Goal: Task Accomplishment & Management: Use online tool/utility

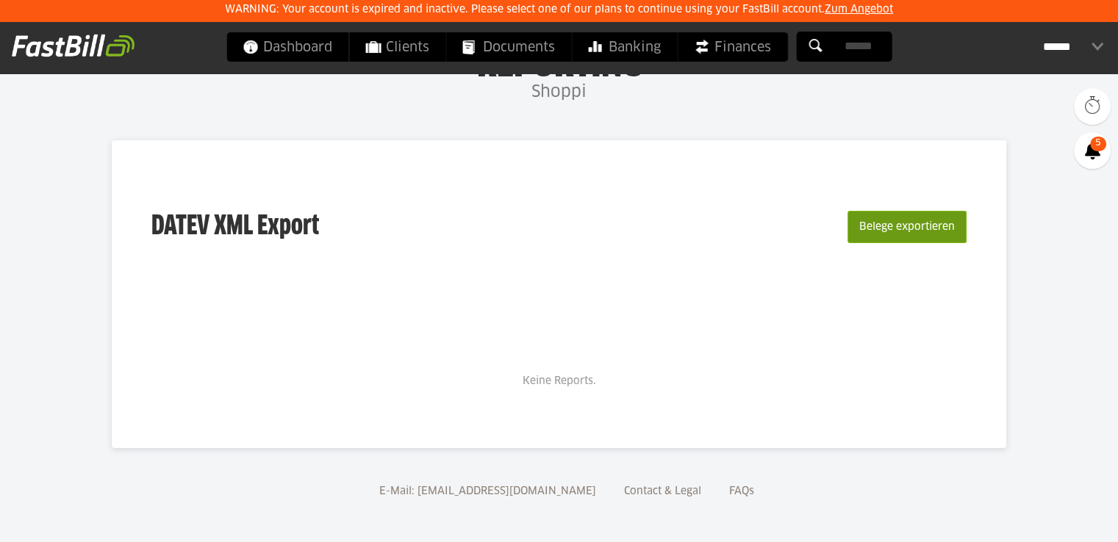
click at [879, 219] on button "Belege exportieren" at bounding box center [906, 227] width 119 height 32
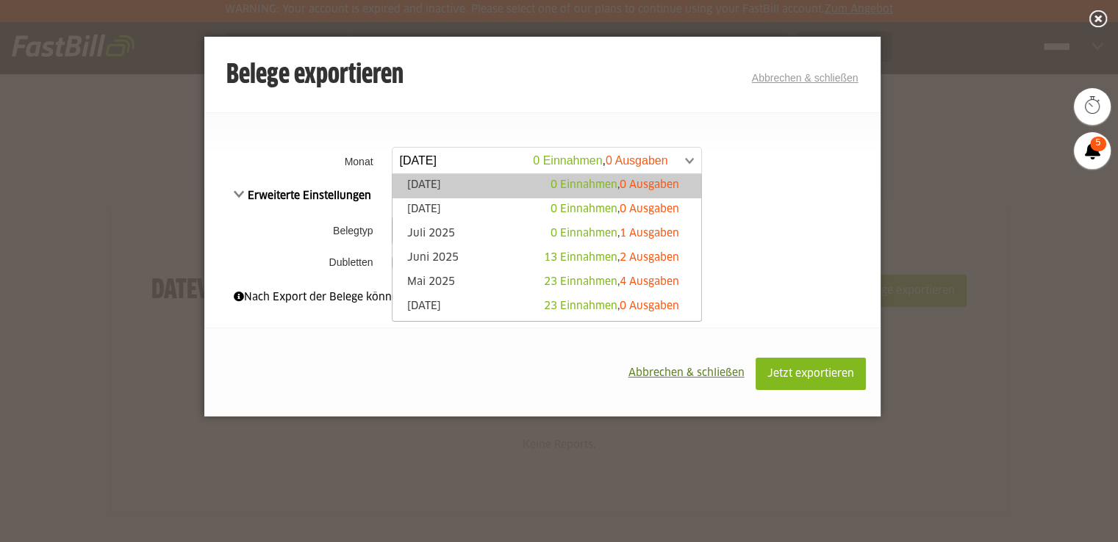
click at [469, 161] on span at bounding box center [539, 161] width 309 height 26
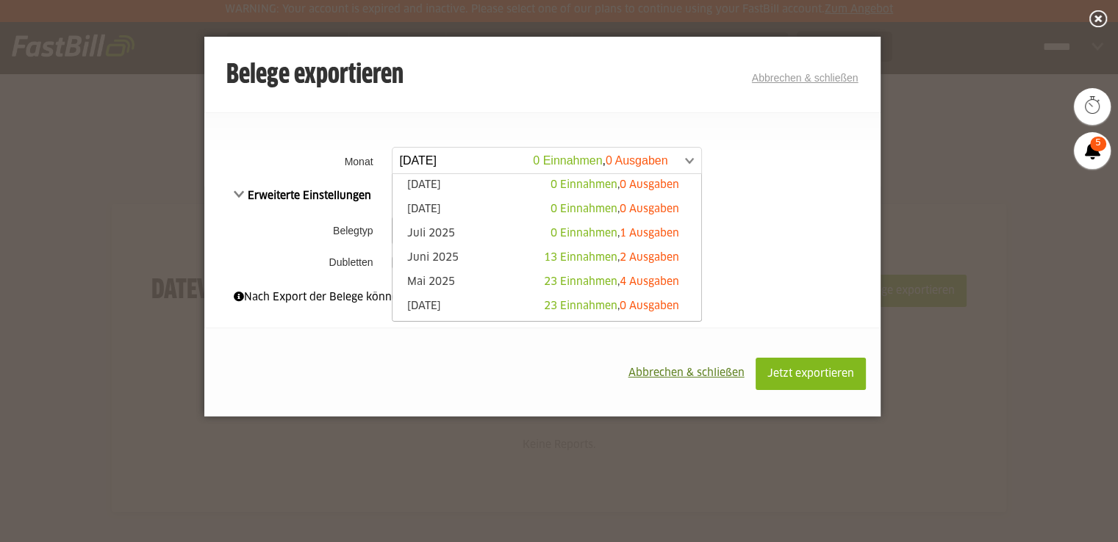
click at [767, 212] on td "Einnahmen Ausgaben Einnahmen Ausgaben" at bounding box center [634, 231] width 492 height 38
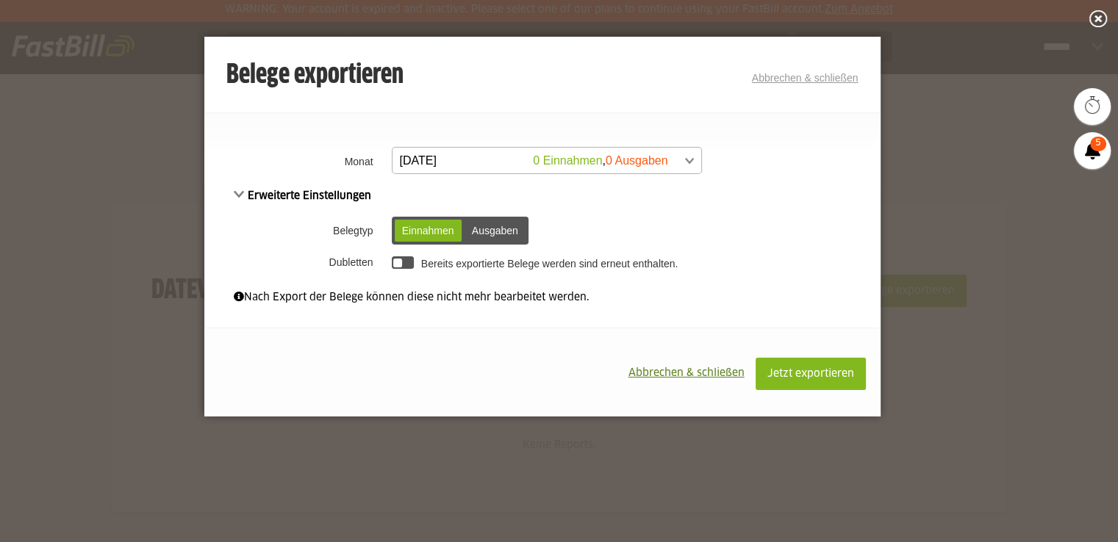
click at [465, 160] on span at bounding box center [539, 161] width 309 height 26
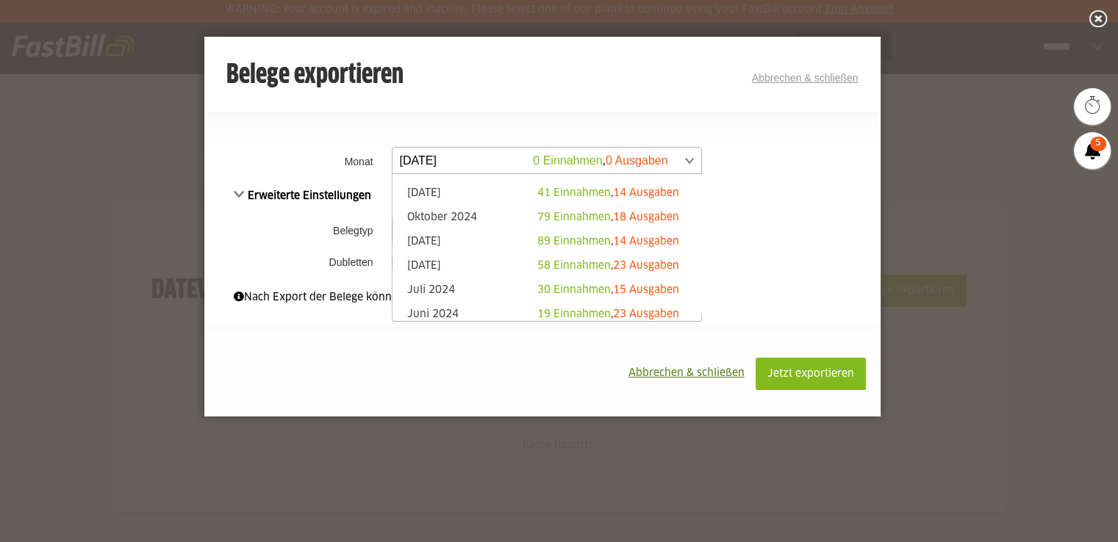
scroll to position [332, 0]
click at [799, 195] on div "Erweiterte Einstellungen Belegtyp Einnahmen Ausgaben Einnahmen Ausgaben Dublett…" at bounding box center [542, 230] width 676 height 87
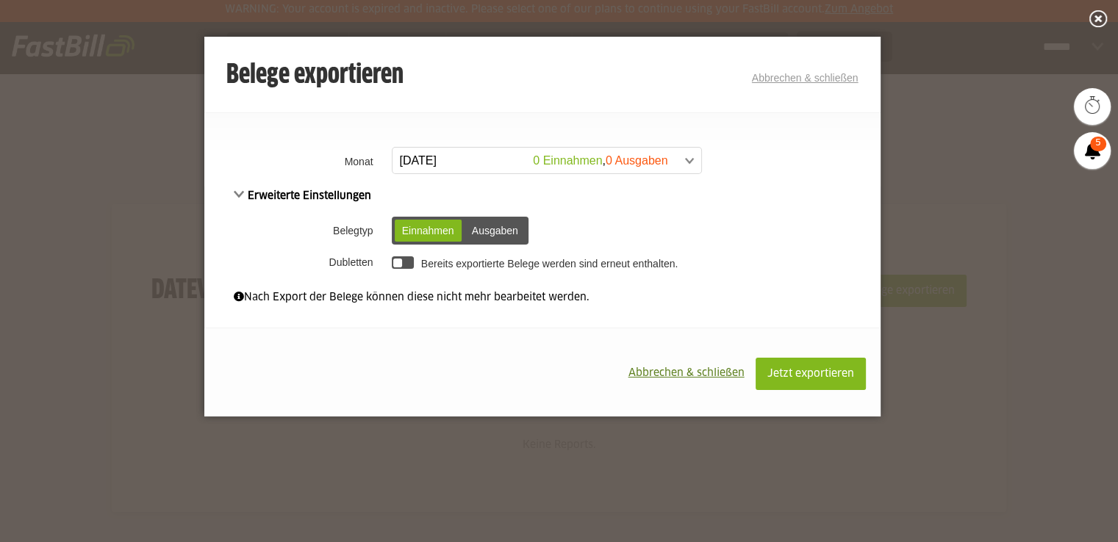
click at [681, 386] on button "Abbrechen & schließen" at bounding box center [686, 373] width 138 height 31
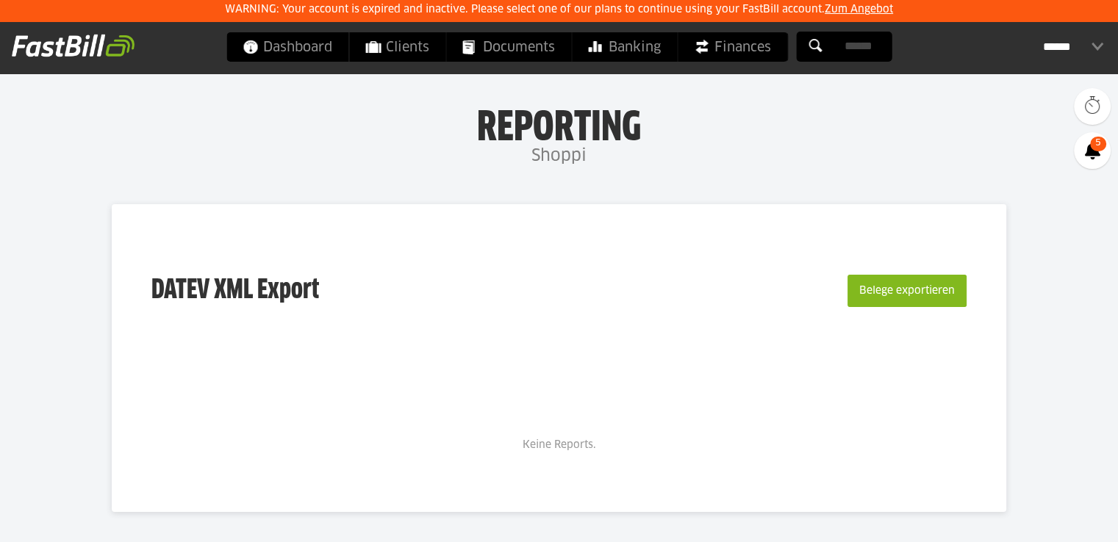
scroll to position [64, 0]
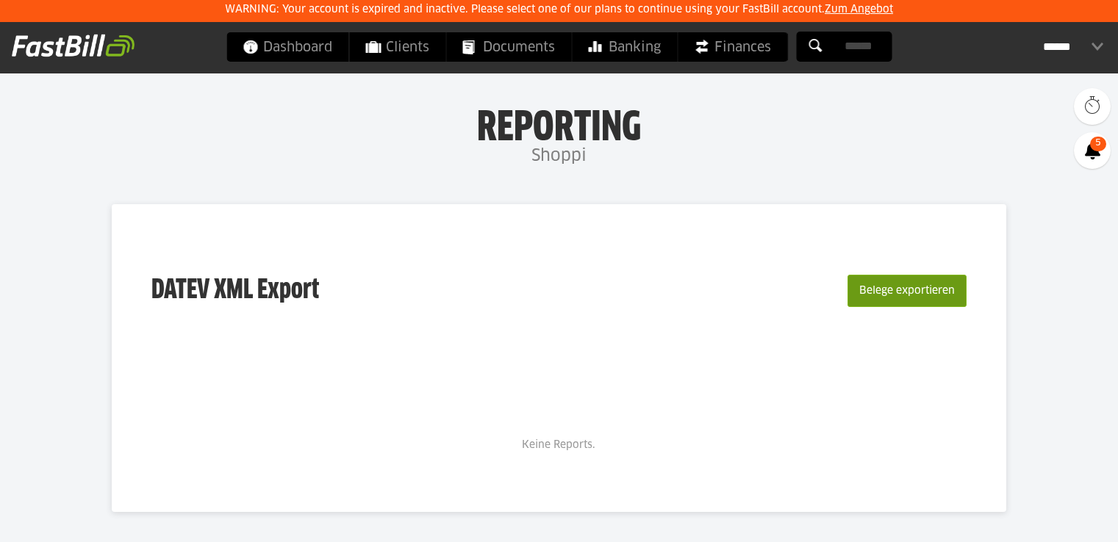
click at [850, 277] on button "Belege exportieren" at bounding box center [906, 291] width 119 height 32
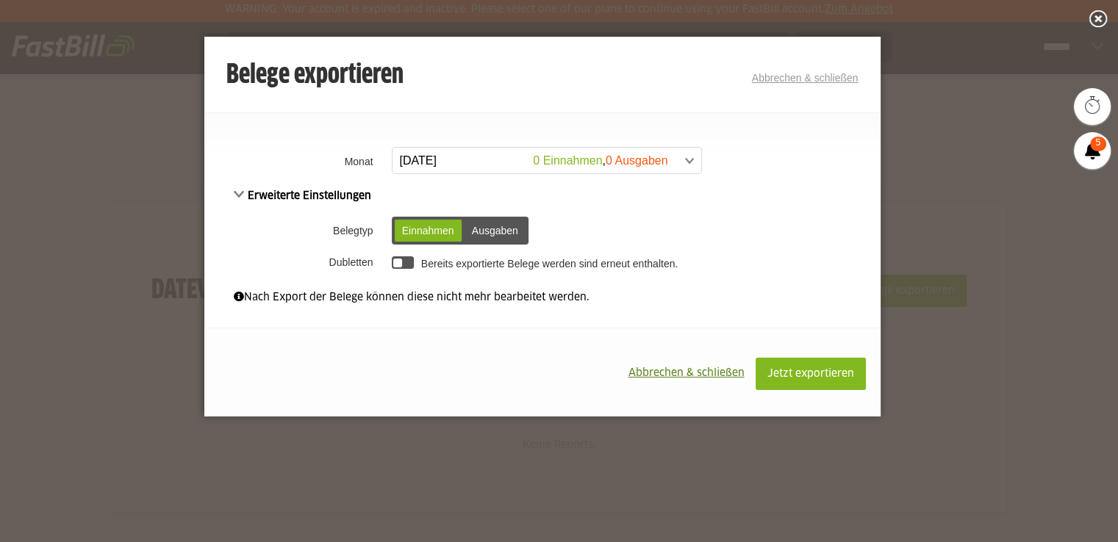
click at [513, 224] on div "Ausgaben" at bounding box center [494, 231] width 61 height 22
click at [478, 151] on span at bounding box center [539, 161] width 309 height 26
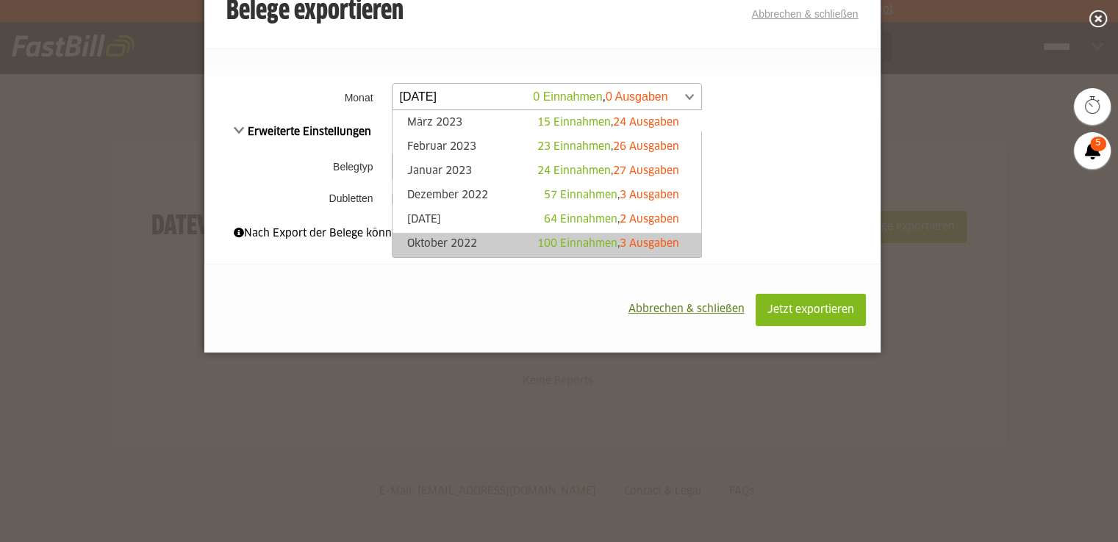
scroll to position [726, 0]
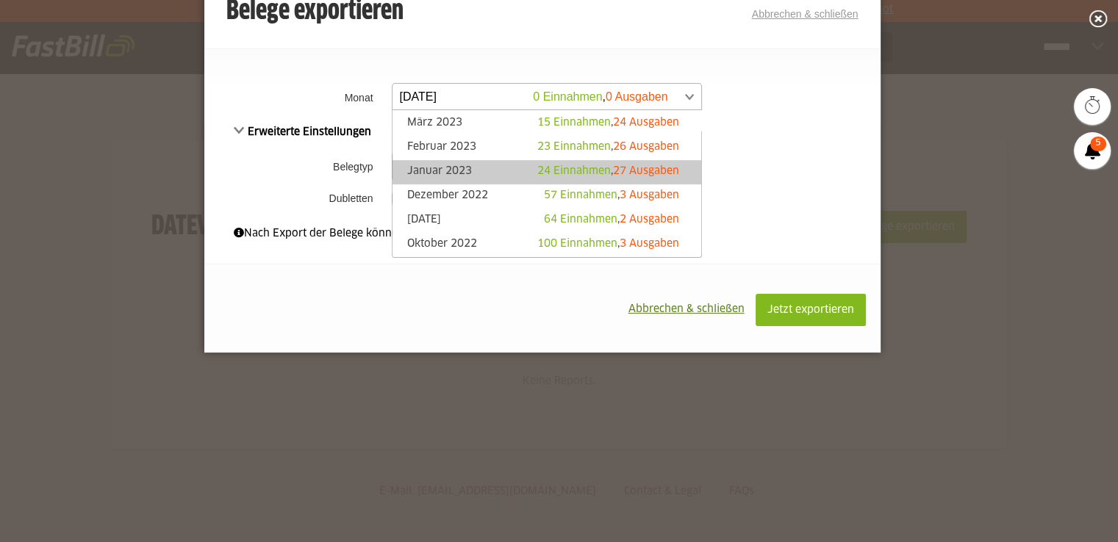
click at [482, 168] on link "Januar 2023 24 Einnahmen , 27 Ausgaben" at bounding box center [547, 172] width 294 height 17
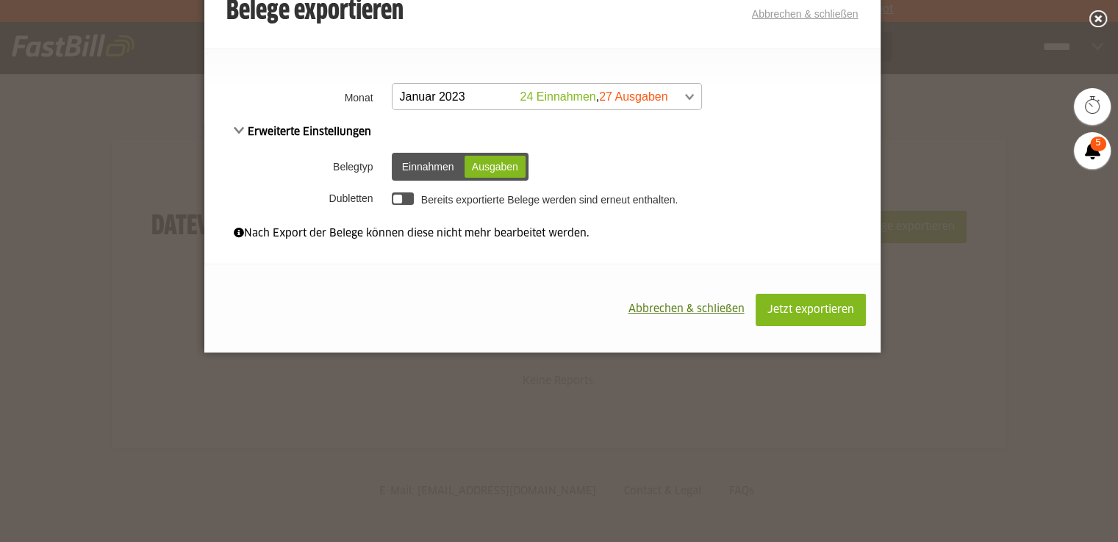
scroll to position [0, 0]
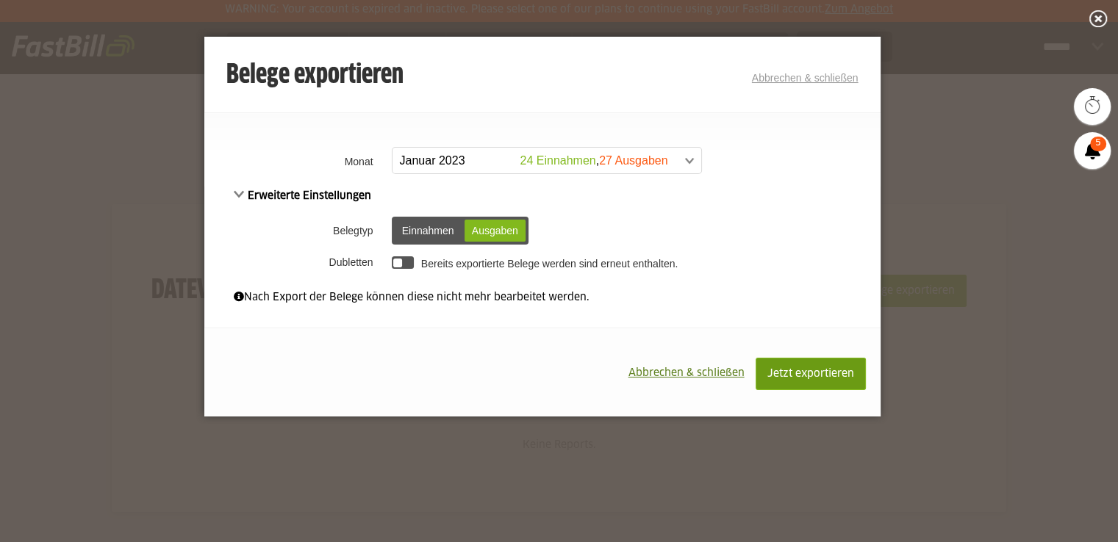
click at [782, 369] on span "Jetzt exportieren" at bounding box center [810, 374] width 87 height 10
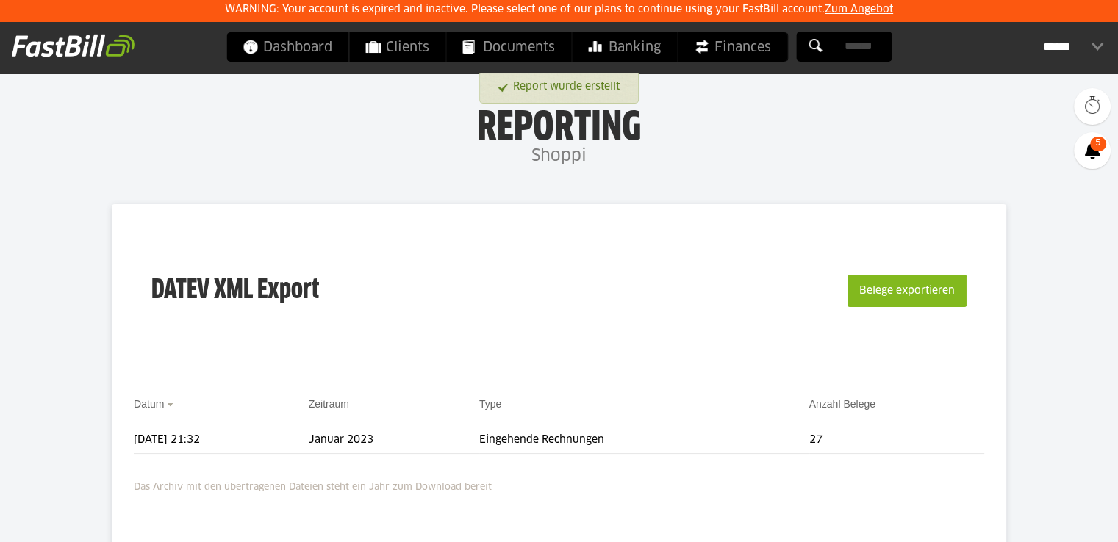
click at [905, 285] on button "Belege exportieren" at bounding box center [906, 291] width 119 height 32
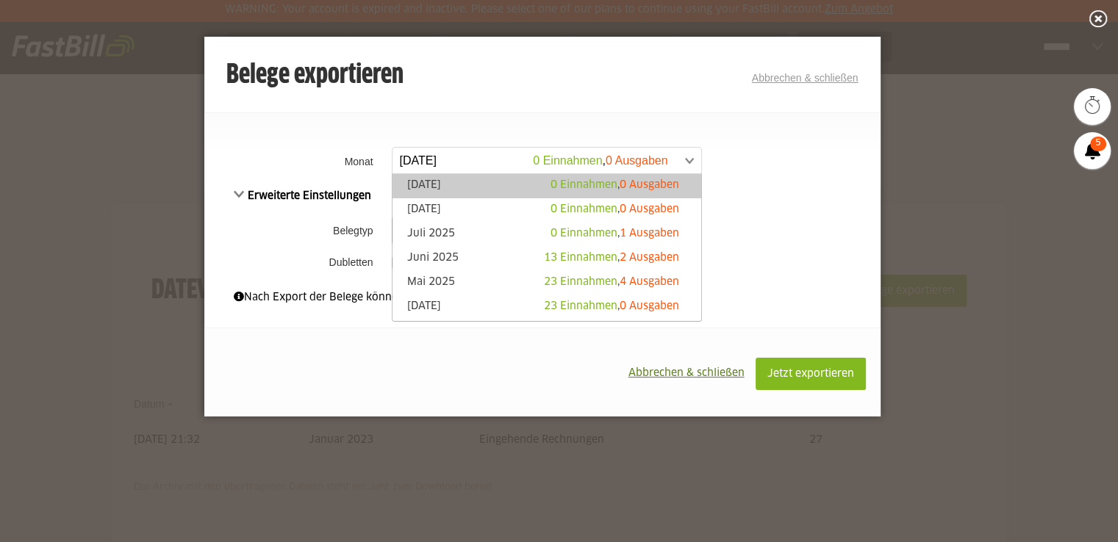
click at [461, 166] on span at bounding box center [539, 161] width 309 height 26
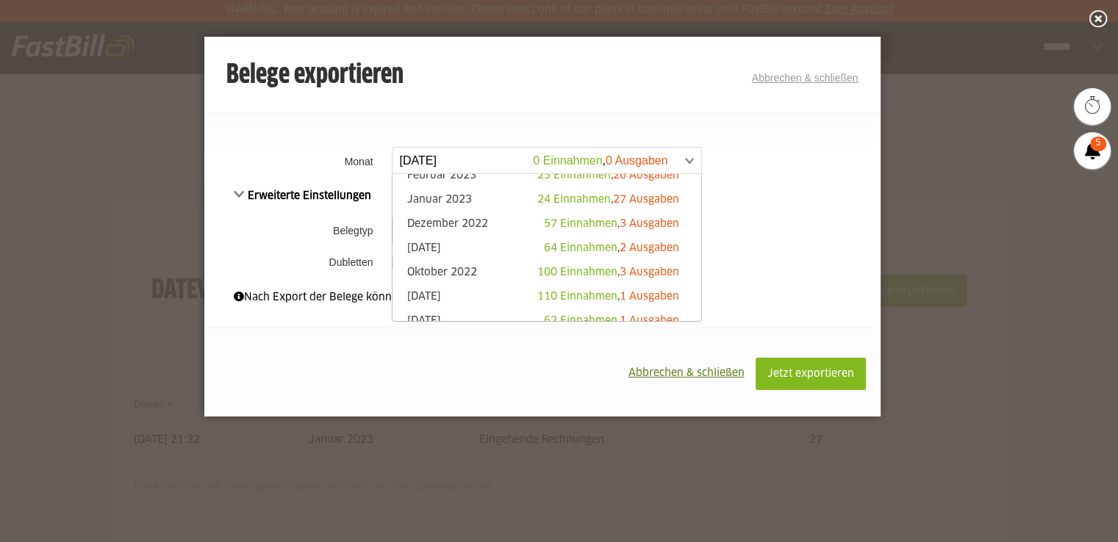
scroll to position [729, 0]
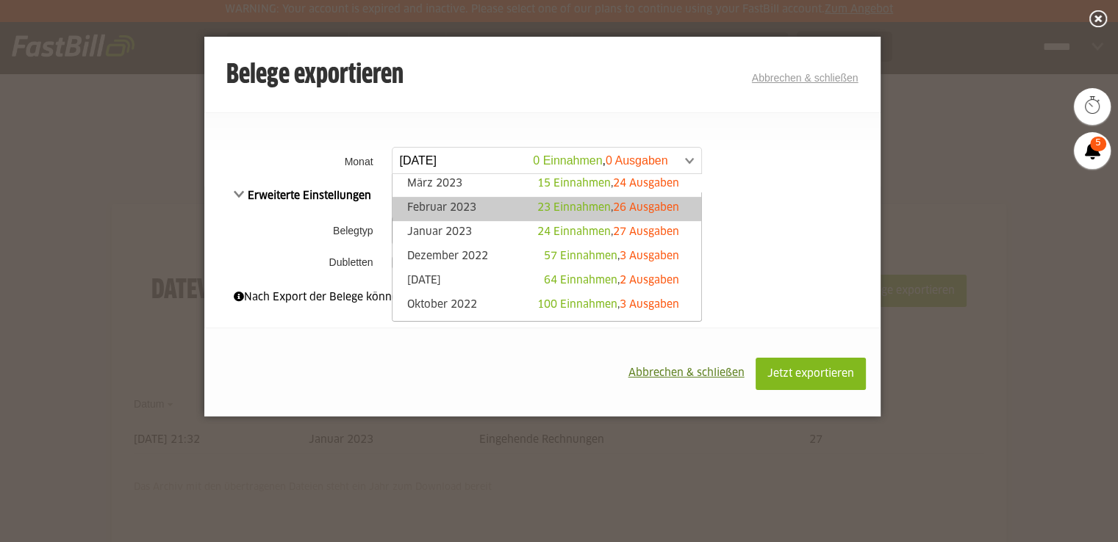
click at [614, 201] on div "23 Einnahmen , 26 Ausgaben" at bounding box center [608, 208] width 142 height 15
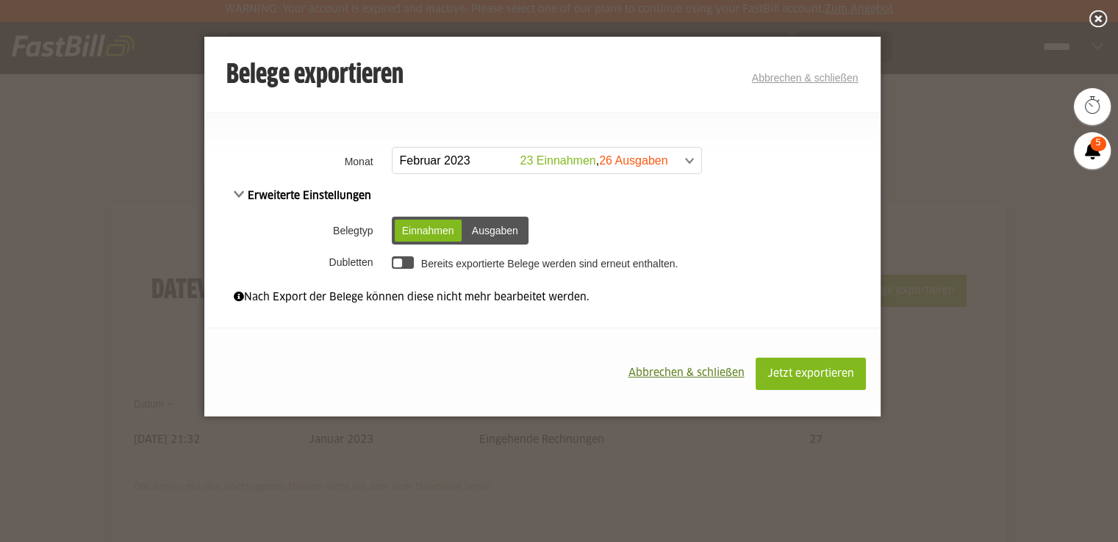
click at [492, 218] on div "Einnahmen Ausgaben" at bounding box center [460, 231] width 137 height 28
click at [492, 227] on div "Ausgaben" at bounding box center [494, 231] width 61 height 22
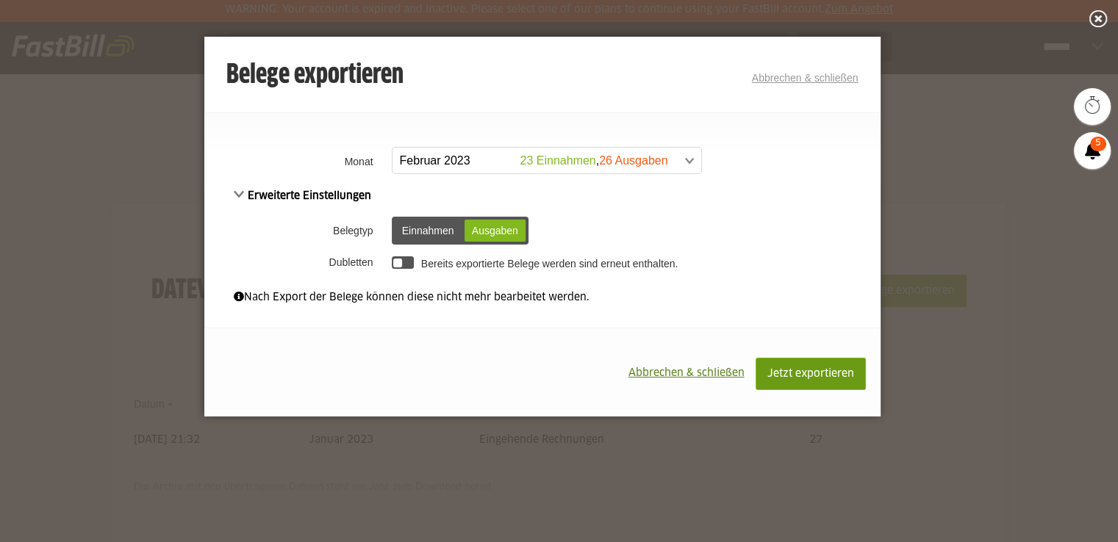
click at [837, 383] on button "Jetzt exportieren" at bounding box center [810, 374] width 110 height 32
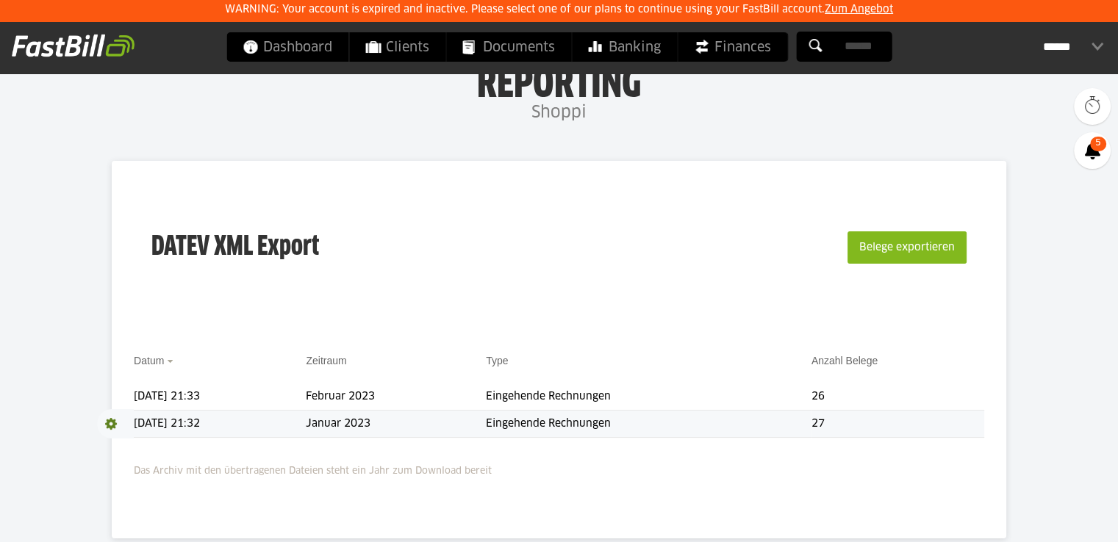
scroll to position [44, 0]
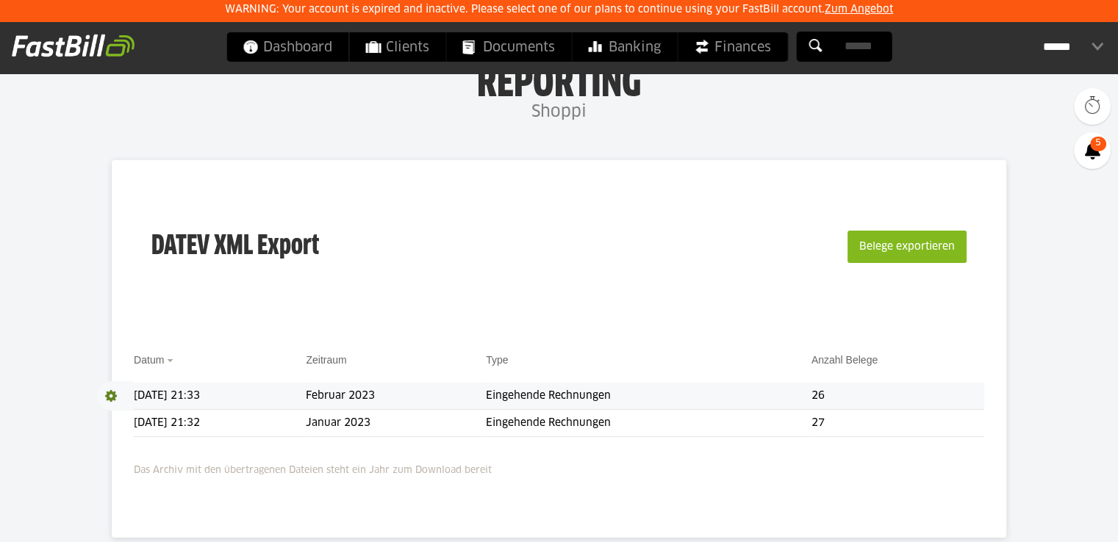
click at [467, 395] on td "Februar 2023" at bounding box center [396, 396] width 180 height 27
click at [232, 399] on td "[DATE] 21:33" at bounding box center [220, 396] width 172 height 27
